Goal: Task Accomplishment & Management: Use online tool/utility

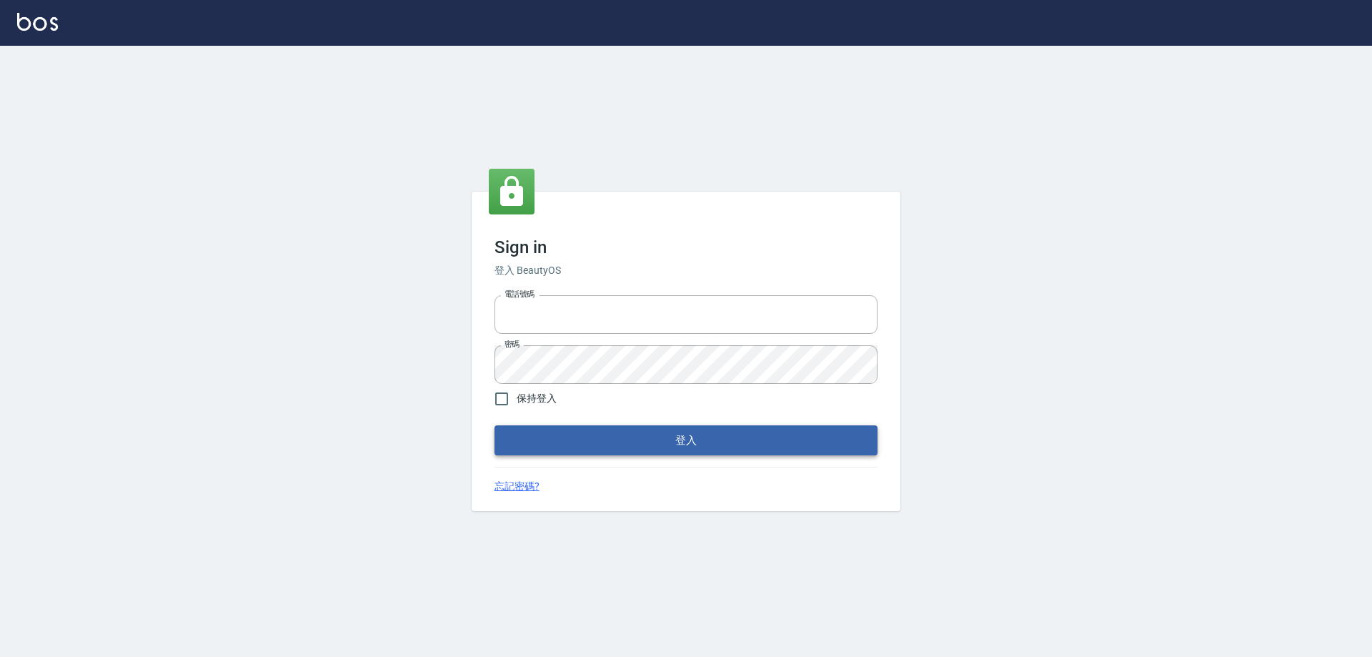
type input "0927586163"
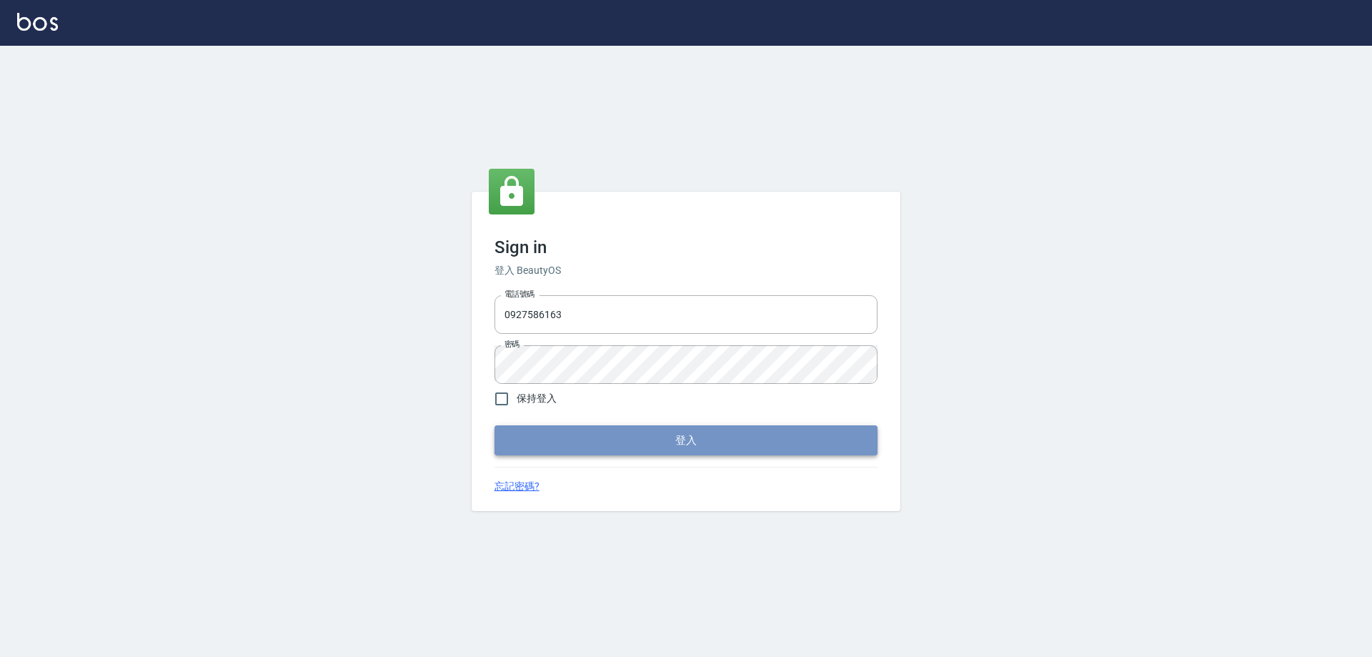
click at [719, 442] on button "登入" at bounding box center [685, 440] width 383 height 30
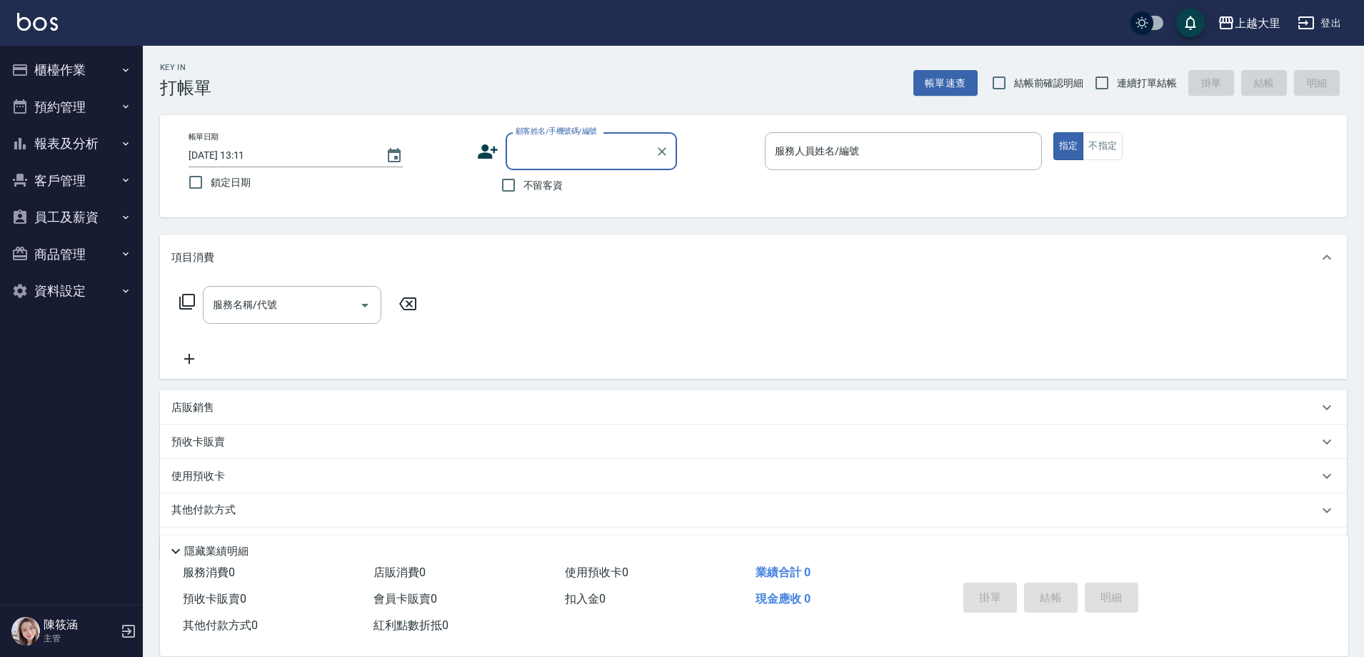
click at [71, 77] on button "櫃檯作業" at bounding box center [71, 69] width 131 height 37
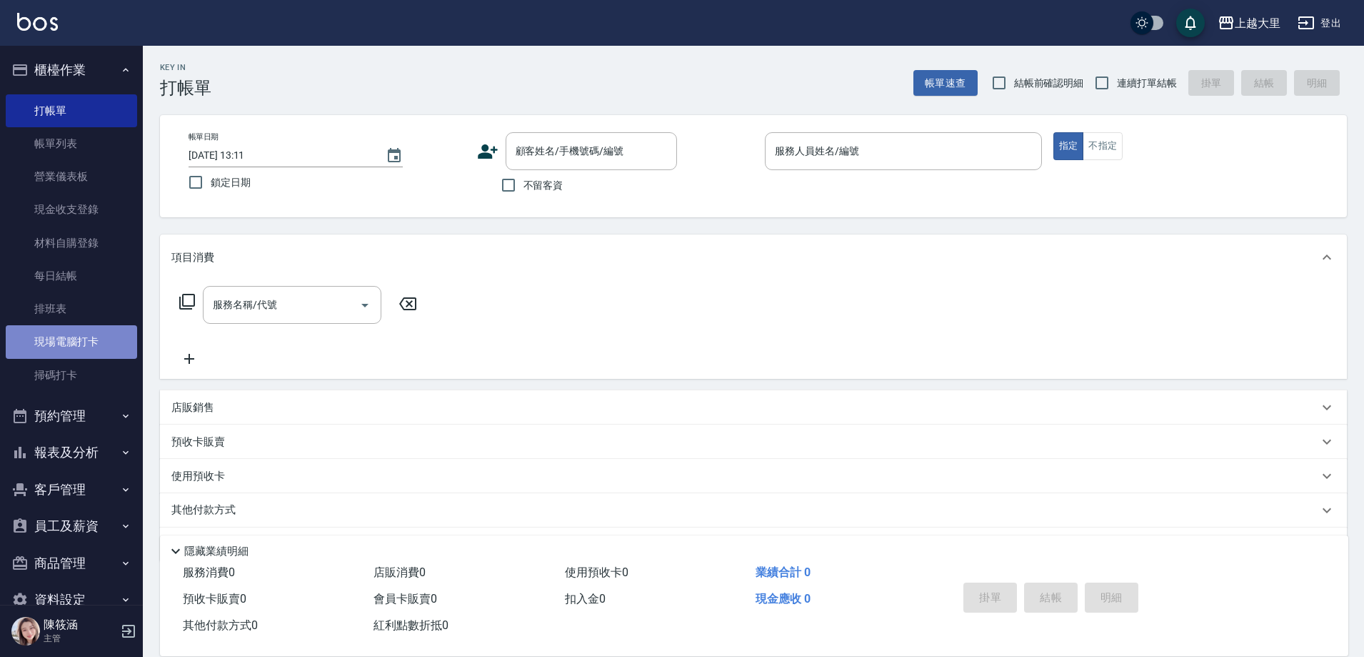
click at [104, 344] on link "現場電腦打卡" at bounding box center [71, 341] width 131 height 33
